Goal: Navigation & Orientation: Find specific page/section

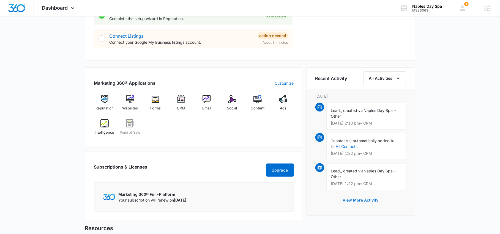
scroll to position [283, 0]
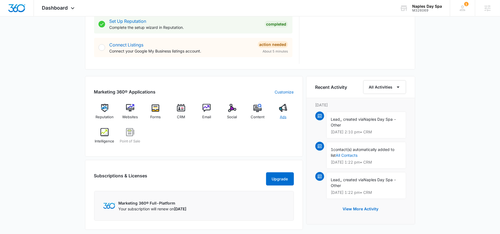
click at [282, 110] on img at bounding box center [283, 108] width 8 height 8
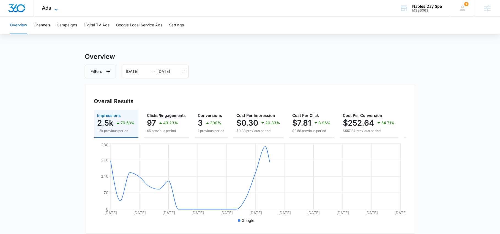
click at [53, 6] on icon at bounding box center [56, 9] width 7 height 7
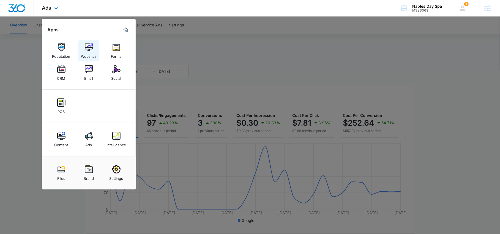
click at [91, 46] on img at bounding box center [89, 47] width 8 height 8
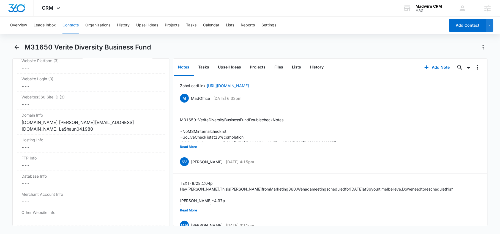
scroll to position [2311, 0]
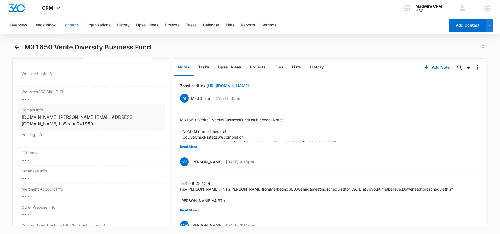
click at [92, 114] on div "domains.google.com Ron@VeriteDBF.com La$haun041980" at bounding box center [90, 120] width 139 height 13
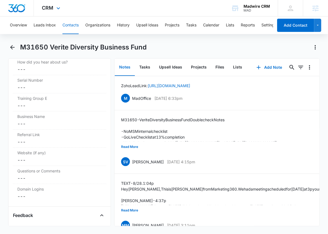
scroll to position [3704, 0]
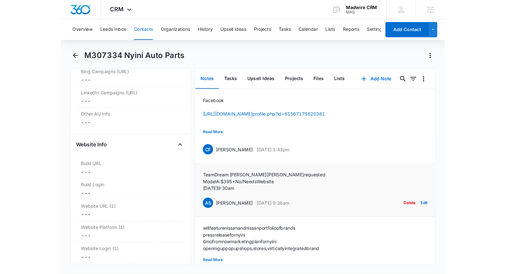
scroll to position [2075, 0]
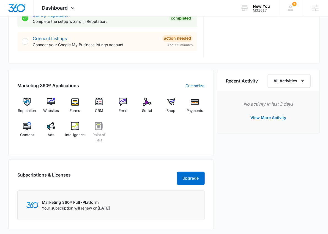
scroll to position [286, 0]
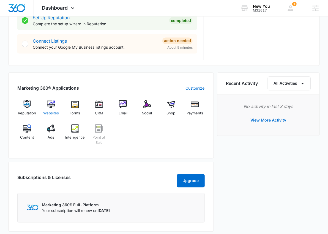
click at [49, 105] on img at bounding box center [51, 104] width 8 height 8
